Goal: Find contact information: Find contact information

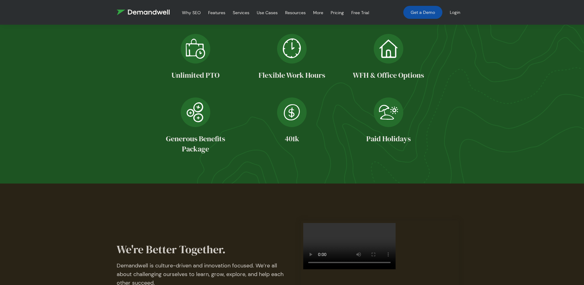
scroll to position [811, 0]
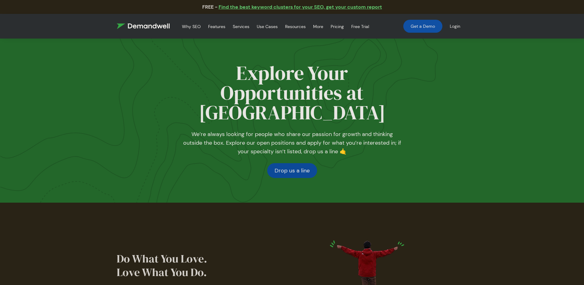
click at [294, 163] on link "Drop us a line" at bounding box center [292, 170] width 50 height 15
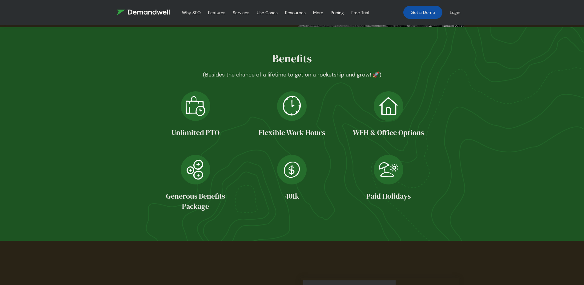
scroll to position [339, 0]
click at [295, 110] on img at bounding box center [292, 107] width 30 height 35
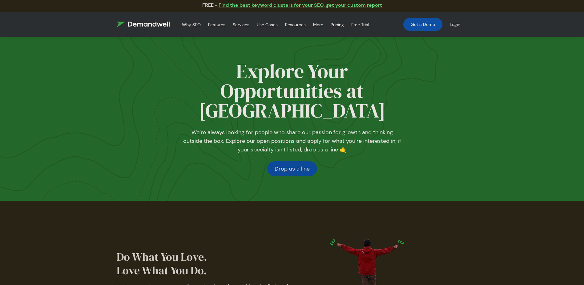
scroll to position [0, 0]
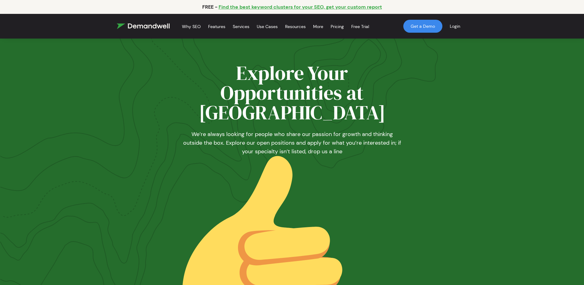
click at [333, 70] on h1 "Explore Your Opportunities at [GEOGRAPHIC_DATA]" at bounding box center [292, 92] width 222 height 59
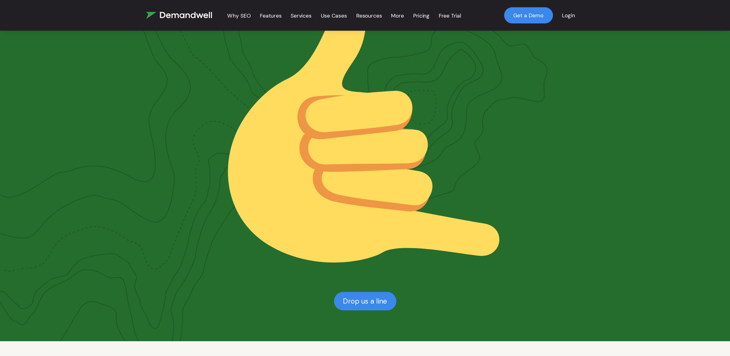
scroll to position [154, 0]
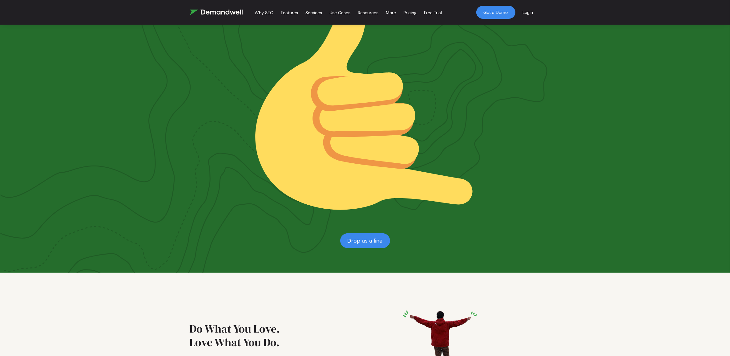
drag, startPoint x: 513, startPoint y: 0, endPoint x: 410, endPoint y: 139, distance: 172.5
click at [413, 116] on img at bounding box center [365, 113] width 222 height 222
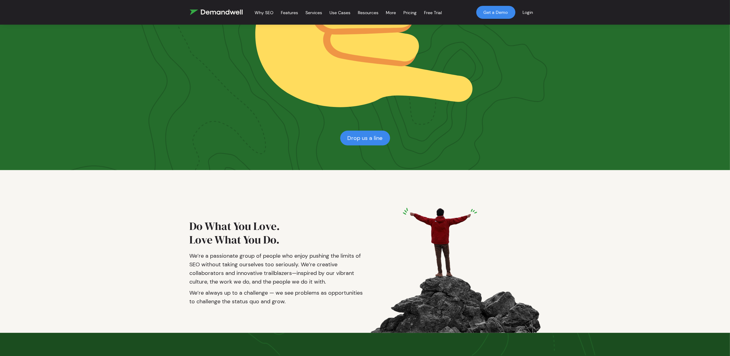
scroll to position [308, 0]
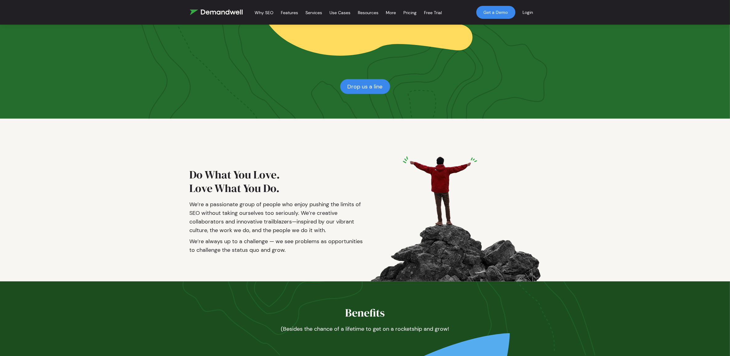
click at [275, 173] on h2 "Do What You Love. Love What You Do." at bounding box center [278, 184] width 176 height 32
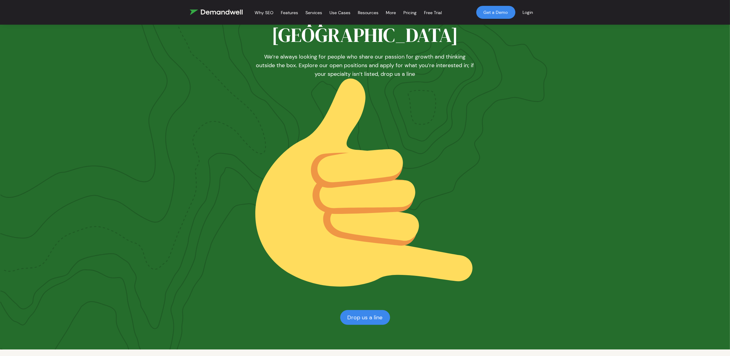
scroll to position [0, 0]
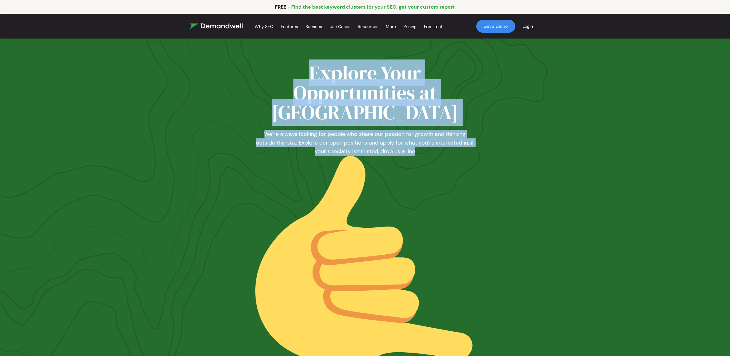
drag, startPoint x: 376, startPoint y: 145, endPoint x: 255, endPoint y: 56, distance: 150.0
click at [255, 56] on div "Explore Your Opportunities at [GEOGRAPHIC_DATA] We’re always looking for people…" at bounding box center [366, 233] width 242 height 388
drag, startPoint x: 255, startPoint y: 56, endPoint x: 335, endPoint y: 71, distance: 81.2
copy div "Explore Your Opportunities at [GEOGRAPHIC_DATA] We’re always looking for people…"
drag, startPoint x: 493, startPoint y: 132, endPoint x: 488, endPoint y: 133, distance: 5.5
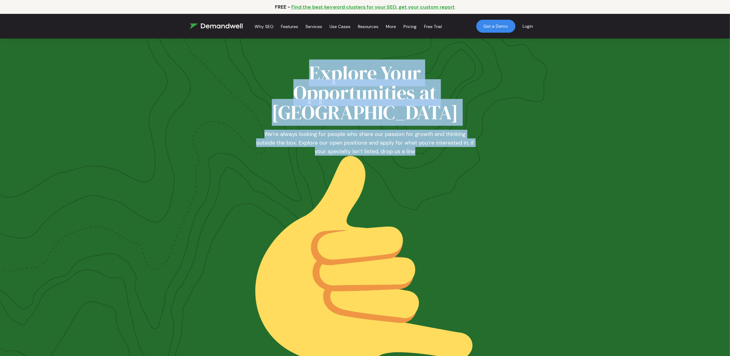
click at [493, 132] on section "Explore Your Opportunities at [GEOGRAPHIC_DATA] We’re always looking for people…" at bounding box center [365, 233] width 730 height 388
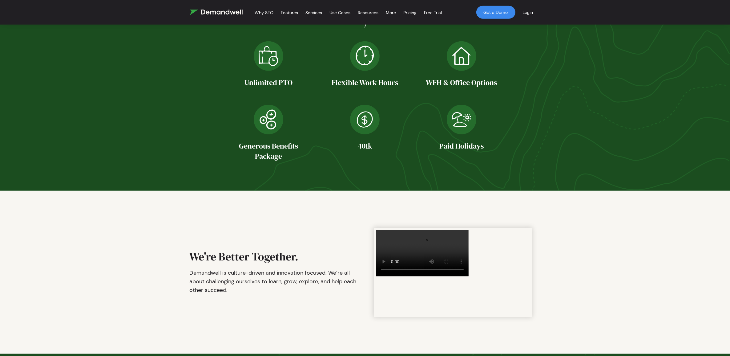
scroll to position [1138, 0]
